Goal: Check status: Check status

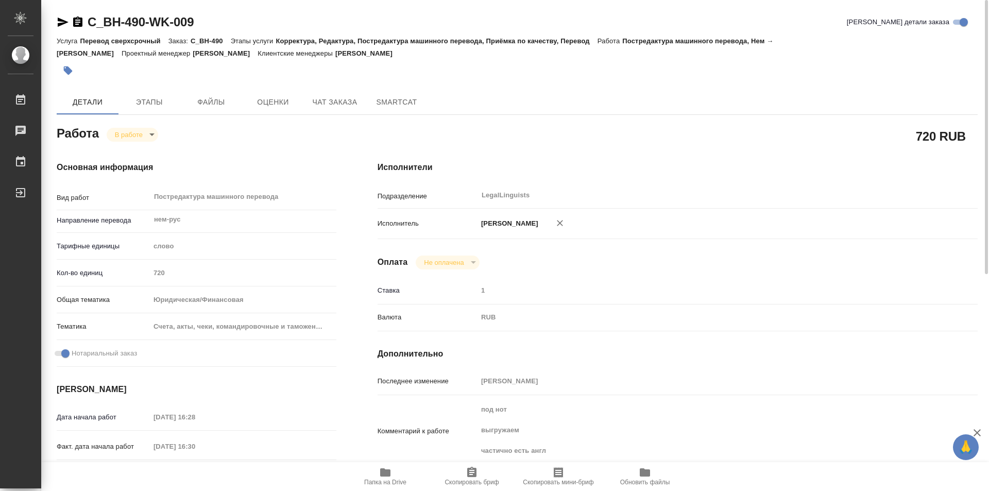
click at [78, 18] on icon "button" at bounding box center [78, 22] width 12 height 12
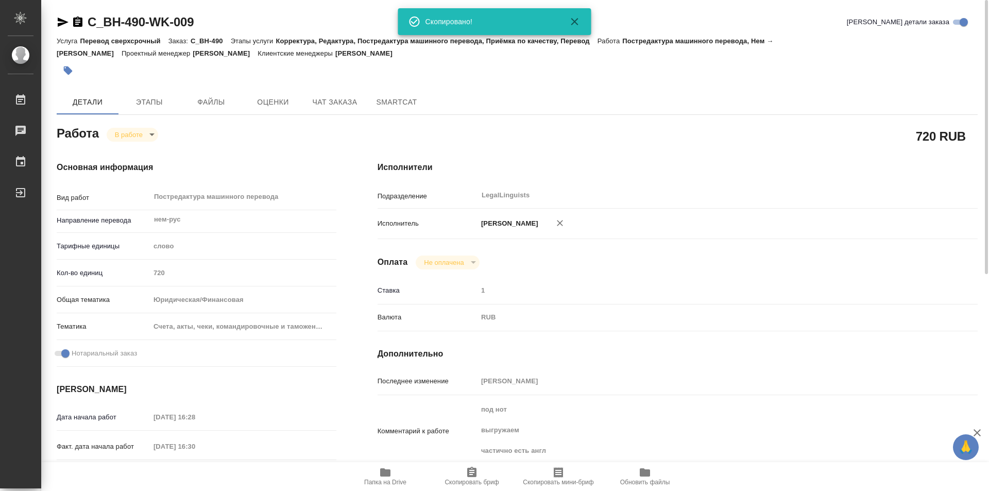
click at [153, 137] on body "🙏 .cls-1 fill:#fff; AWATERA Kozinets Larisa Работы 0 Чаты График Выйти C_BH-490…" at bounding box center [494, 245] width 989 height 491
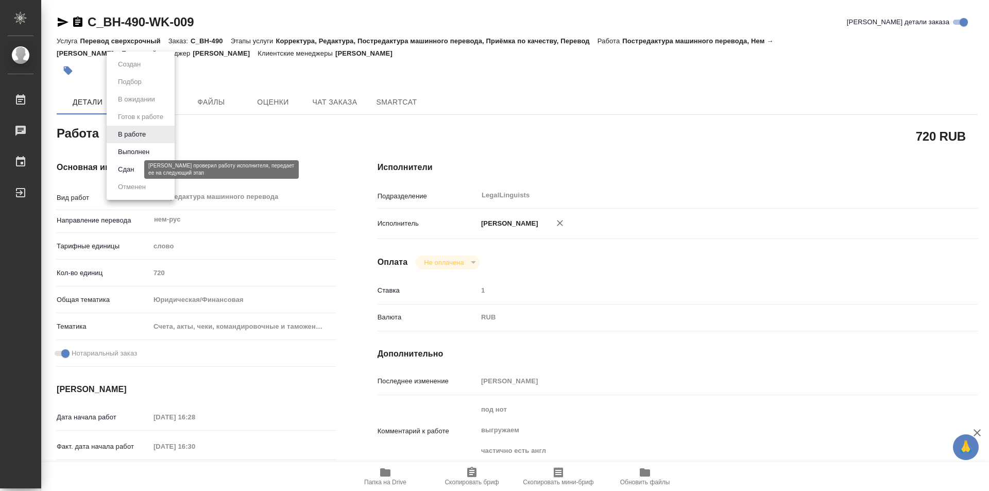
click at [128, 170] on button "Сдан" at bounding box center [126, 169] width 22 height 11
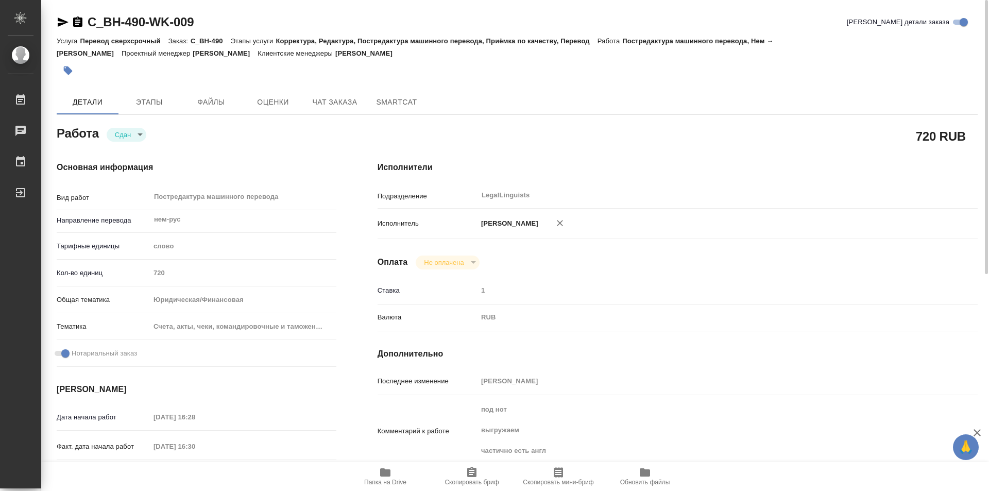
type textarea "x"
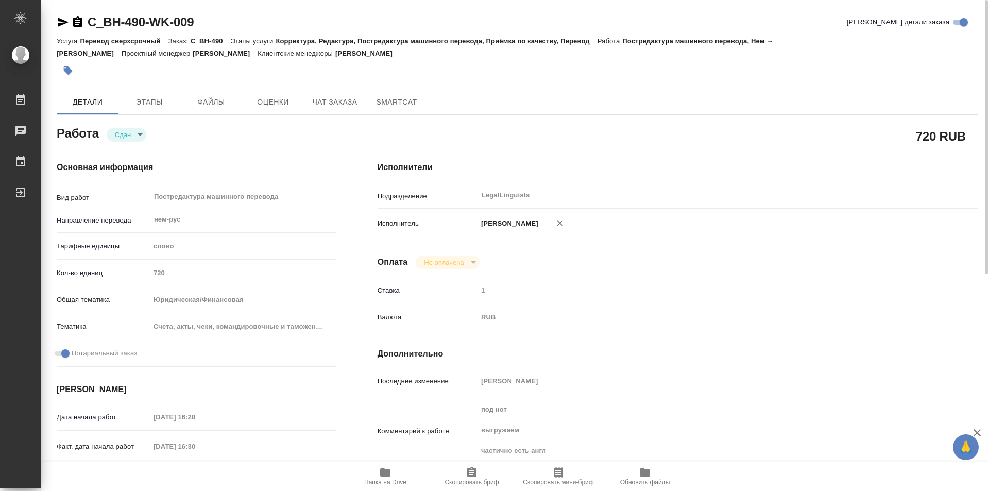
type textarea "x"
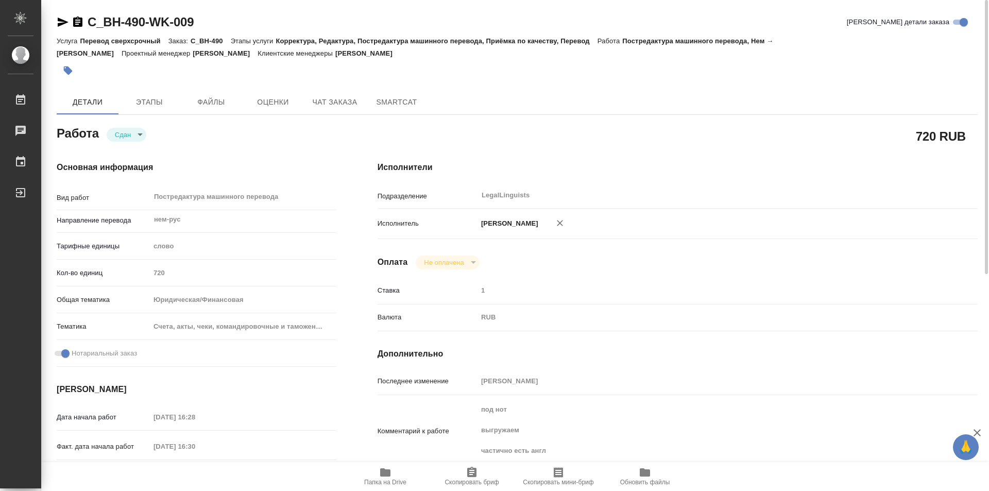
type textarea "x"
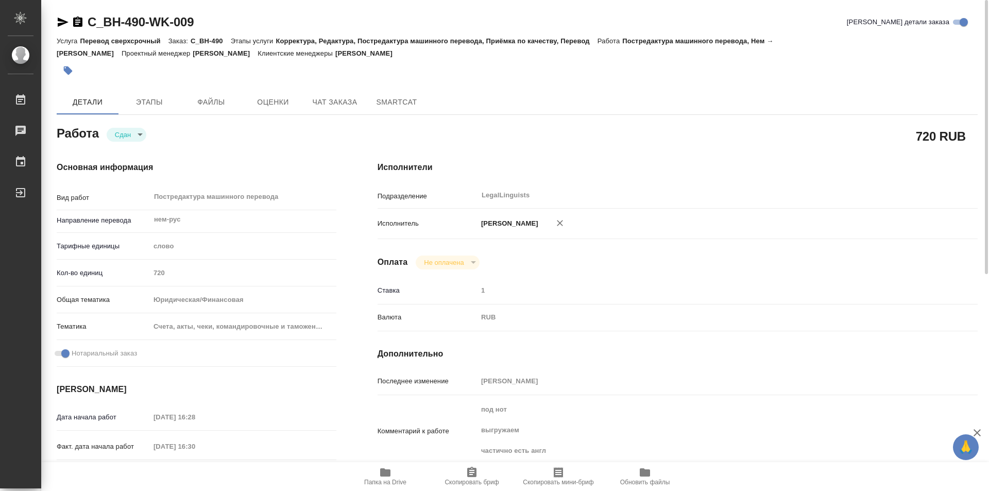
click at [73, 19] on icon "button" at bounding box center [77, 21] width 9 height 10
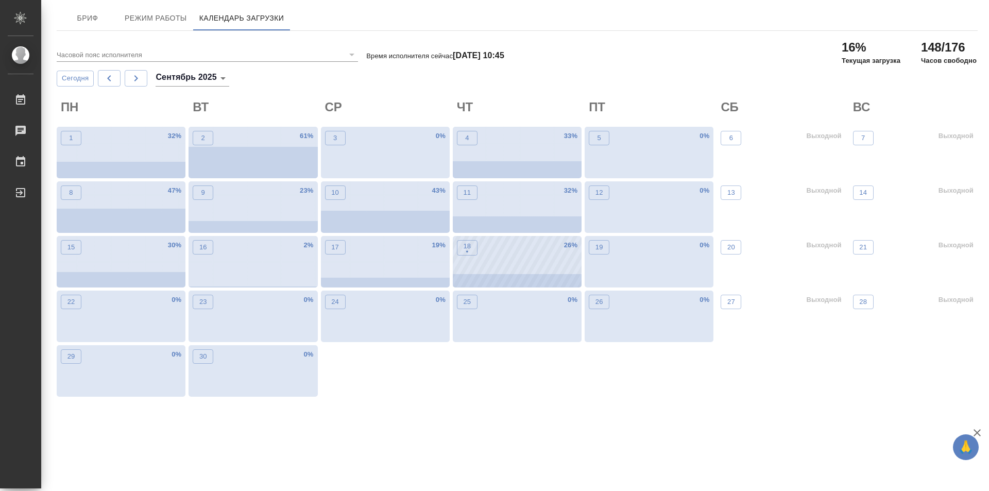
click at [512, 261] on div "18 • 26 %" at bounding box center [517, 262] width 129 height 52
